Goal: Find specific page/section

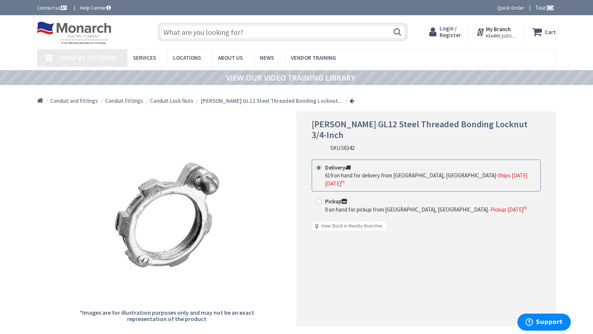
type input "[GEOGRAPHIC_DATA] Reflecting Pool, [STREET_ADDRESS][US_STATE]"
